Goal: Transaction & Acquisition: Purchase product/service

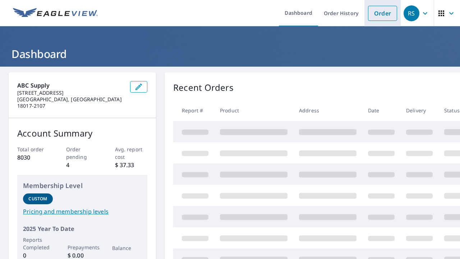
click at [382, 13] on link "Order" at bounding box center [382, 13] width 29 height 15
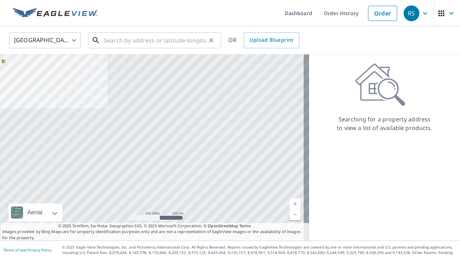
click at [161, 33] on input "text" at bounding box center [155, 40] width 103 height 20
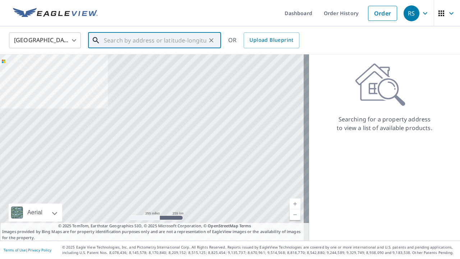
paste input "[STREET_ADDRESS]"
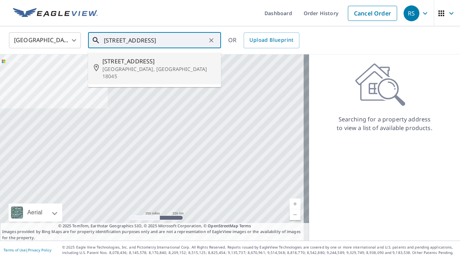
click at [148, 63] on span "[STREET_ADDRESS]" at bounding box center [159, 61] width 113 height 9
type input "[STREET_ADDRESS]"
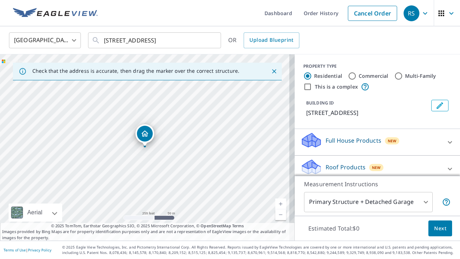
click at [446, 164] on icon at bounding box center [450, 168] width 9 height 9
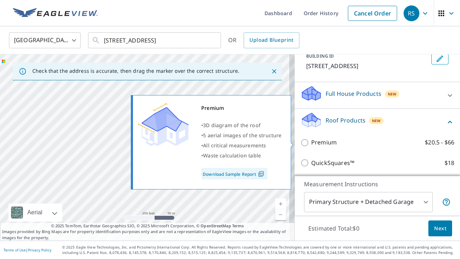
click at [312, 142] on p "Premium" at bounding box center [325, 142] width 26 height 9
click at [312, 142] on input "Premium $20.5 - $66" at bounding box center [306, 142] width 11 height 9
checkbox input "true"
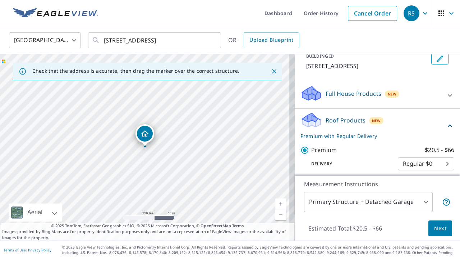
click at [435, 225] on span "Next" at bounding box center [441, 228] width 12 height 9
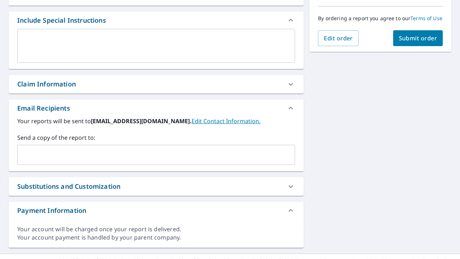
scroll to position [187, 0]
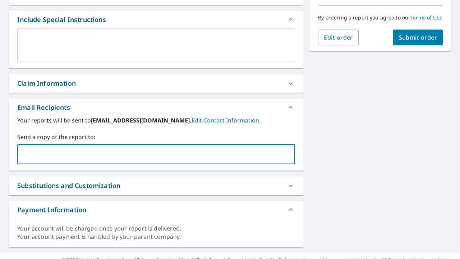
click at [194, 157] on input "text" at bounding box center [151, 154] width 261 height 14
paste input "[PERSON_NAME] <[EMAIL_ADDRESS][DOMAIN_NAME]>"
type input "[EMAIL_ADDRESS][DOMAIN_NAME]"
click at [194, 157] on input "[EMAIL_ADDRESS][DOMAIN_NAME]" at bounding box center [151, 154] width 261 height 14
checkbox input "true"
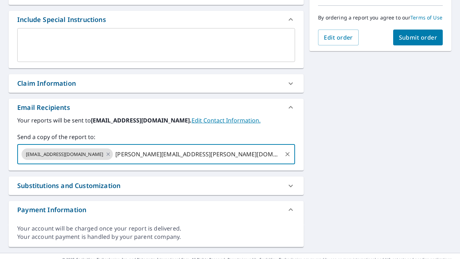
type input "[PERSON_NAME][EMAIL_ADDRESS][PERSON_NAME][DOMAIN_NAME]"
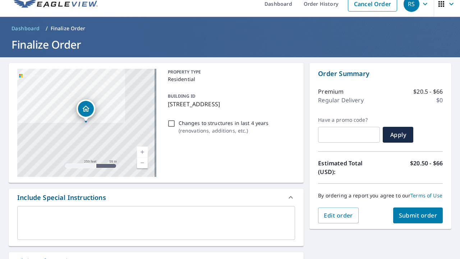
scroll to position [0, 0]
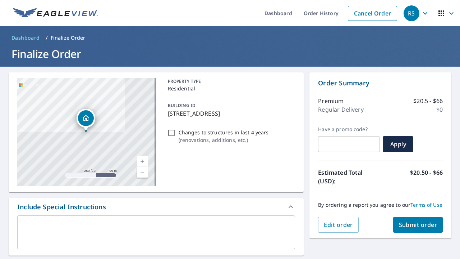
click at [409, 224] on button "Submit order" at bounding box center [419, 225] width 50 height 16
checkbox input "true"
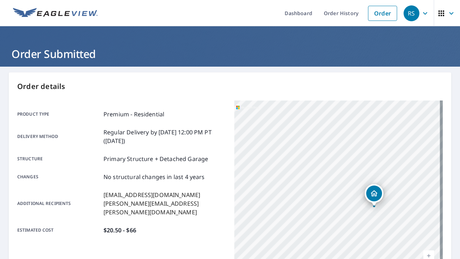
scroll to position [164, 0]
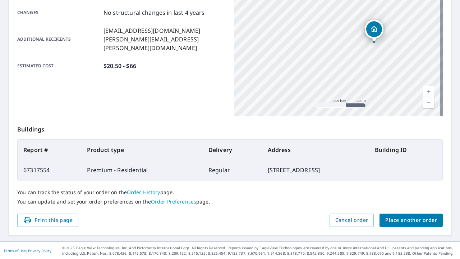
click at [408, 213] on button "Place another order" at bounding box center [411, 219] width 63 height 13
